Goal: Information Seeking & Learning: Learn about a topic

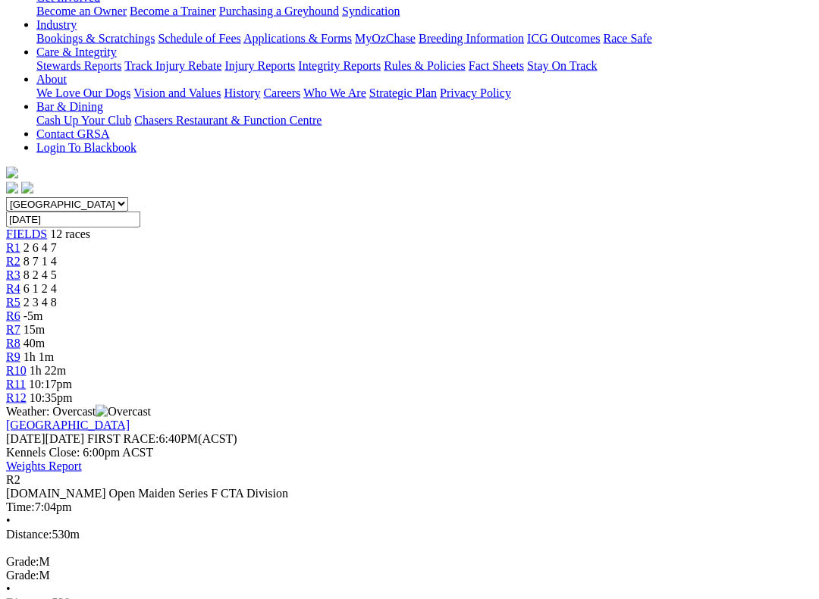
scroll to position [382, 0]
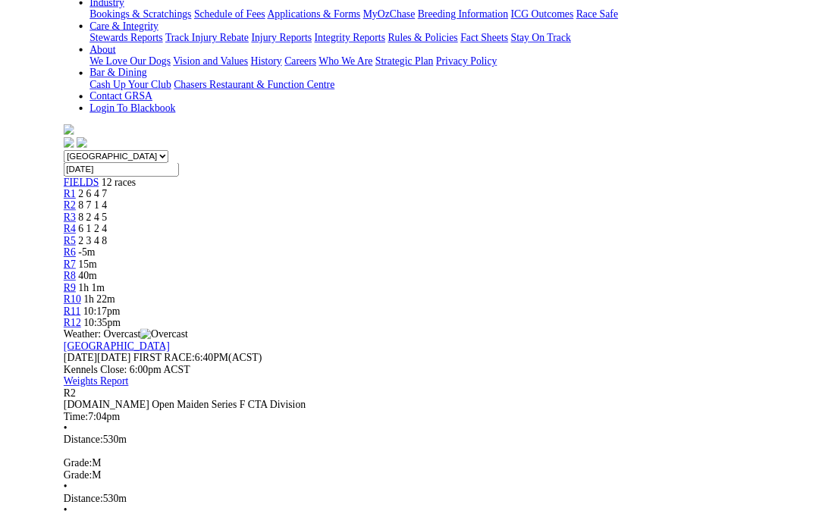
scroll to position [0, 0]
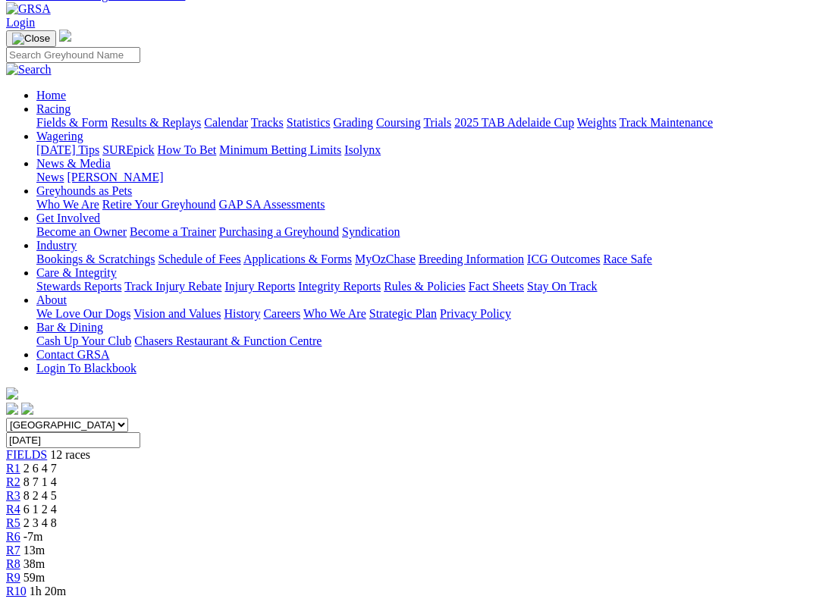
scroll to position [138, 0]
click at [57, 504] on span "6 1 2 4" at bounding box center [40, 510] width 33 height 13
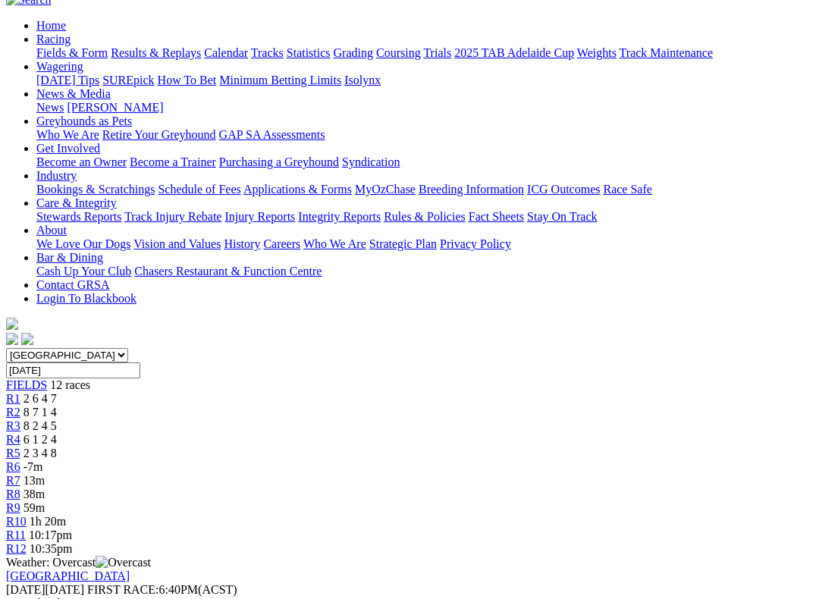
scroll to position [182, 0]
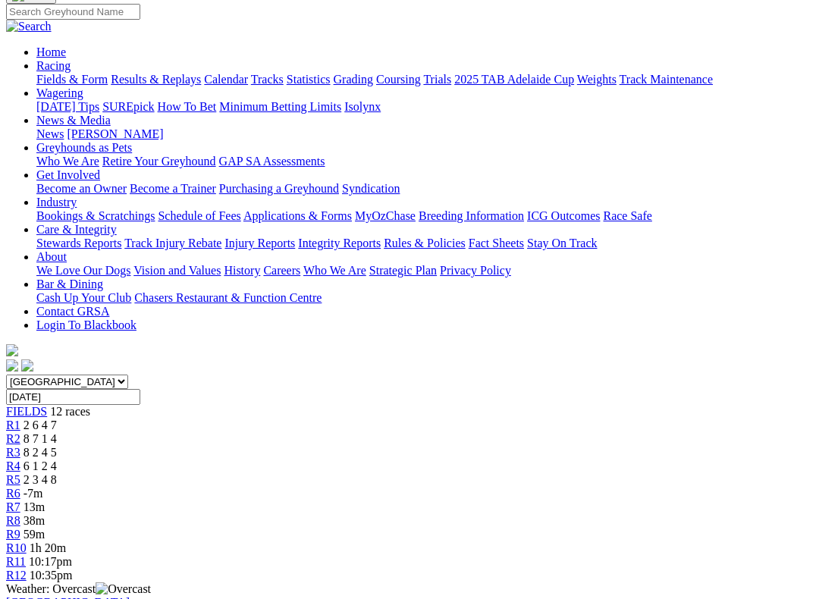
click at [20, 473] on span "R5" at bounding box center [13, 479] width 14 height 13
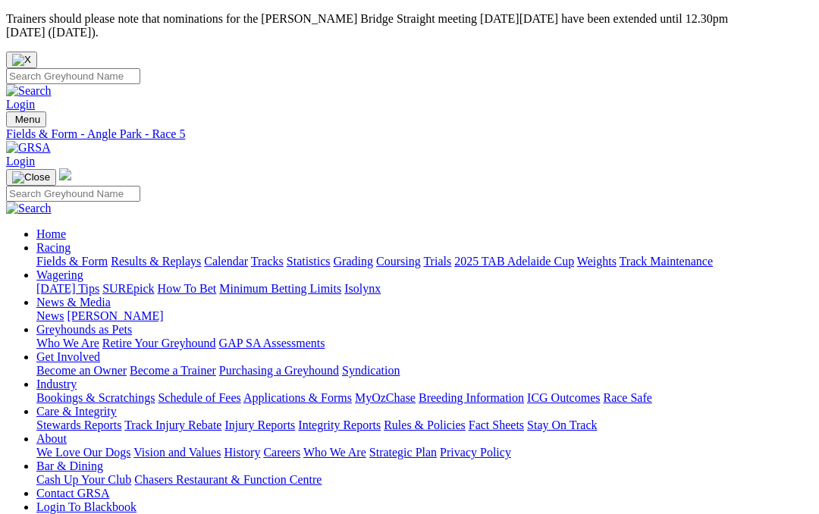
click at [68, 255] on link "Fields & Form" at bounding box center [71, 261] width 71 height 13
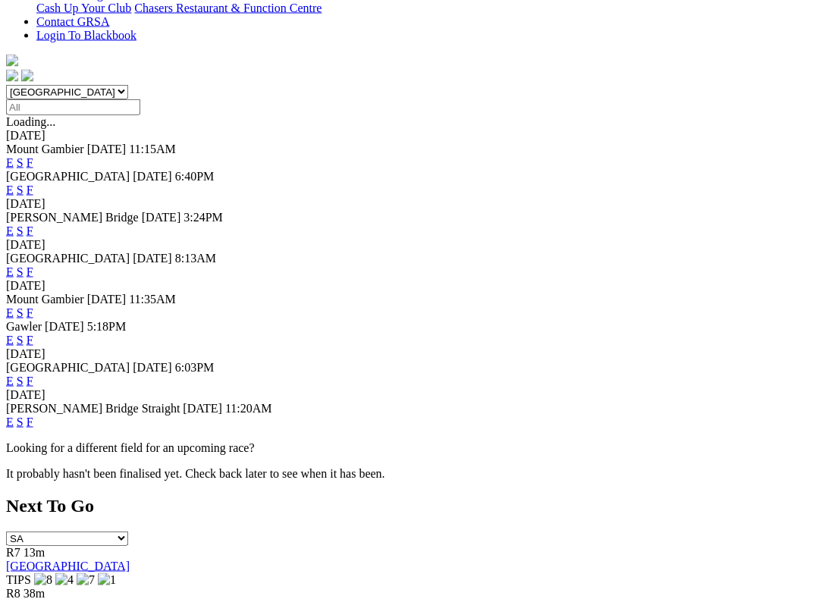
scroll to position [473, 0]
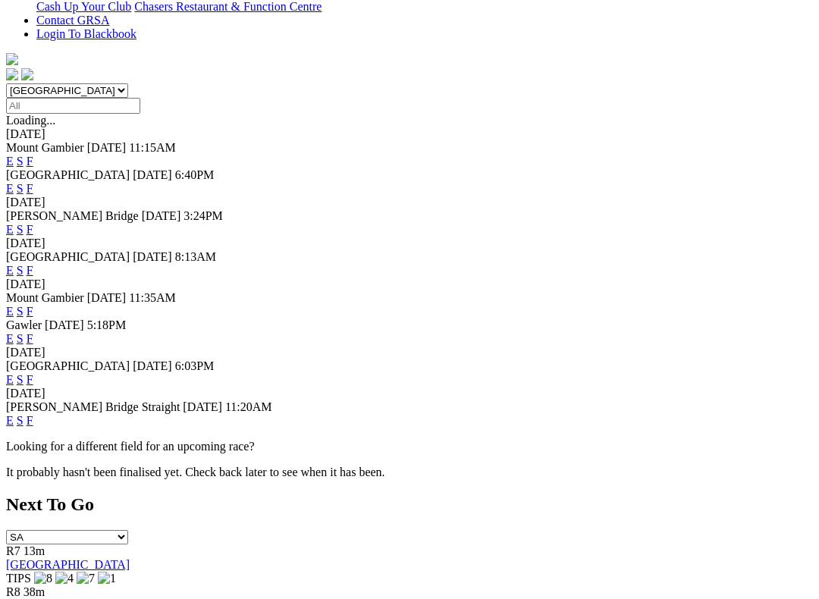
click at [33, 414] on link "F" at bounding box center [30, 420] width 7 height 13
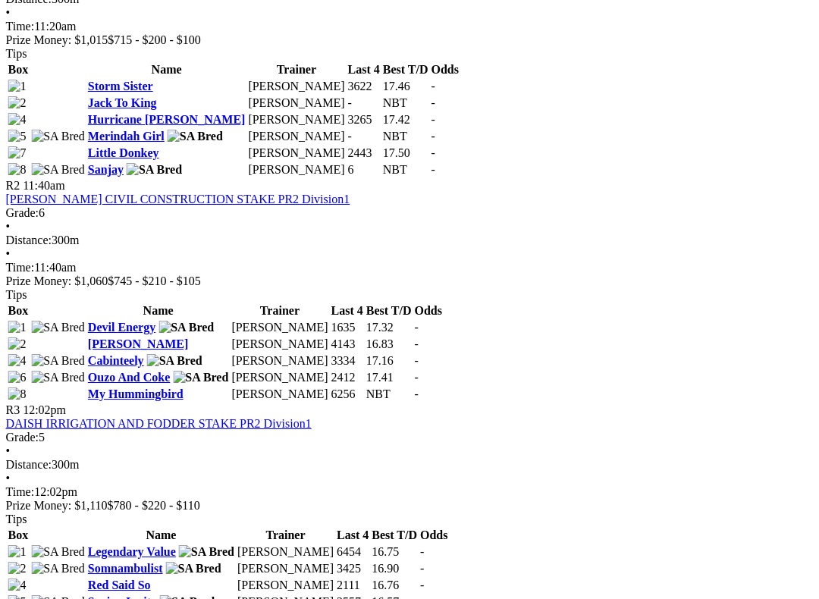
scroll to position [928, 7]
